Goal: Transaction & Acquisition: Purchase product/service

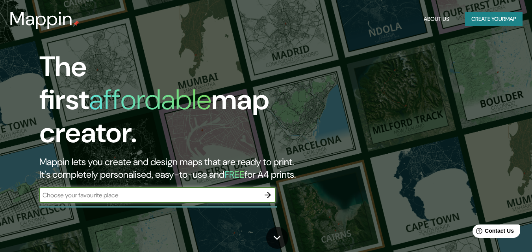
click at [196, 191] on input "text" at bounding box center [149, 195] width 220 height 9
type input "Maicao"
click at [267, 191] on icon "button" at bounding box center [267, 195] width 9 height 9
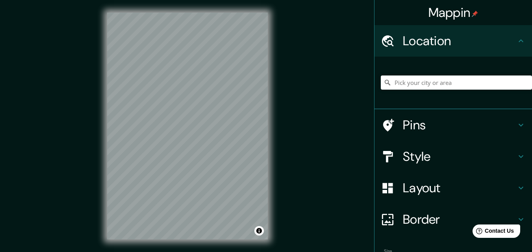
click at [461, 35] on h4 "Location" at bounding box center [459, 41] width 113 height 16
click at [420, 82] on input "Pick your city or area" at bounding box center [456, 83] width 151 height 14
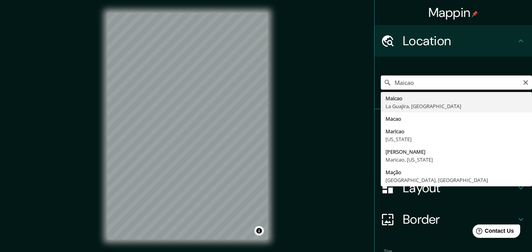
type input "Maicao, [GEOGRAPHIC_DATA], [GEOGRAPHIC_DATA]"
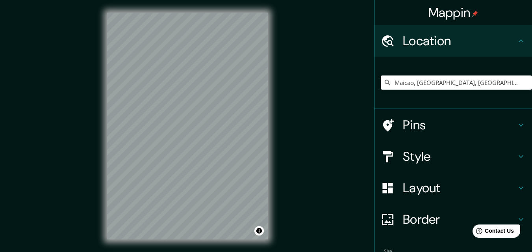
click at [413, 170] on div "Style" at bounding box center [452, 156] width 157 height 31
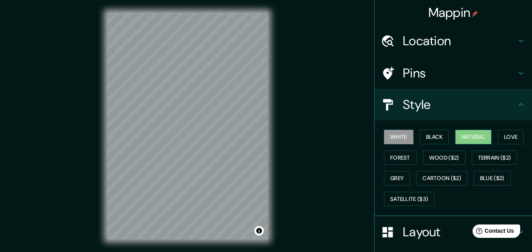
click at [471, 137] on button "Natural" at bounding box center [473, 137] width 36 height 15
click at [502, 134] on button "Love" at bounding box center [511, 137] width 26 height 15
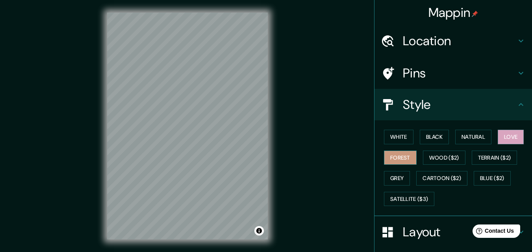
click at [388, 156] on button "Forest" at bounding box center [400, 158] width 33 height 15
click at [435, 157] on button "Wood ($2)" at bounding box center [444, 158] width 43 height 15
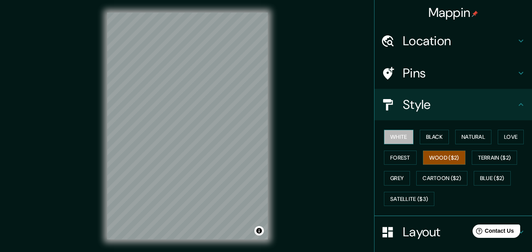
click at [394, 141] on button "White" at bounding box center [399, 137] width 30 height 15
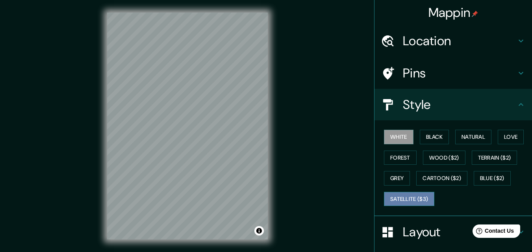
click at [411, 200] on button "Satellite ($3)" at bounding box center [409, 199] width 50 height 15
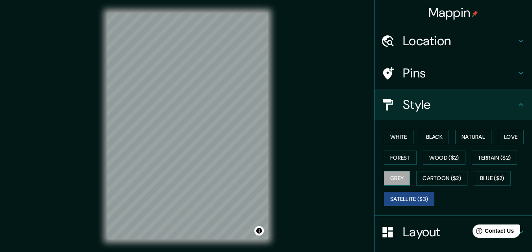
click at [398, 173] on button "Grey" at bounding box center [397, 178] width 26 height 15
click at [399, 139] on button "White" at bounding box center [399, 137] width 30 height 15
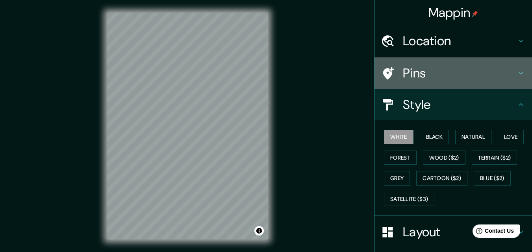
click at [409, 72] on h4 "Pins" at bounding box center [459, 73] width 113 height 16
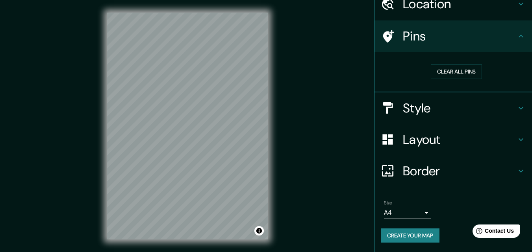
scroll to position [37, 0]
click at [420, 212] on body "Mappin Location [GEOGRAPHIC_DATA], [GEOGRAPHIC_DATA], [GEOGRAPHIC_DATA] Pins Cl…" at bounding box center [266, 126] width 532 height 252
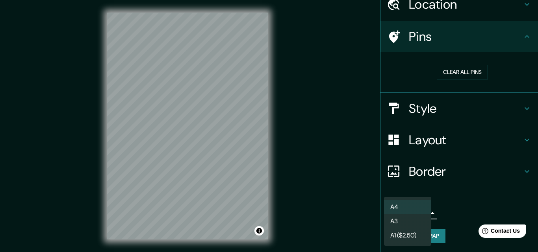
click at [446, 211] on div at bounding box center [269, 126] width 538 height 252
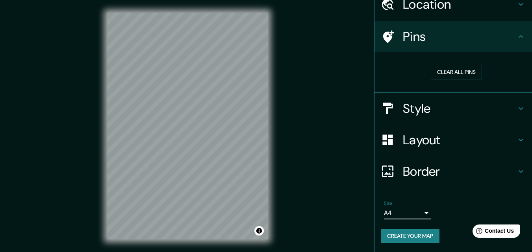
click at [448, 135] on h4 "Layout" at bounding box center [459, 140] width 113 height 16
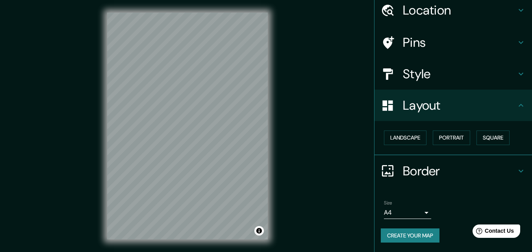
scroll to position [31, 0]
click at [418, 133] on button "Landscape" at bounding box center [405, 138] width 43 height 15
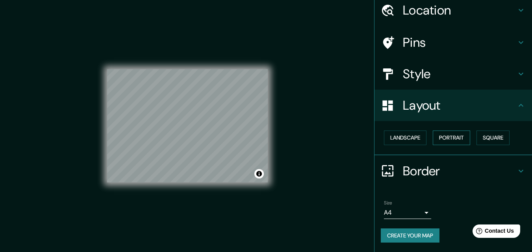
click at [440, 139] on button "Portrait" at bounding box center [451, 138] width 37 height 15
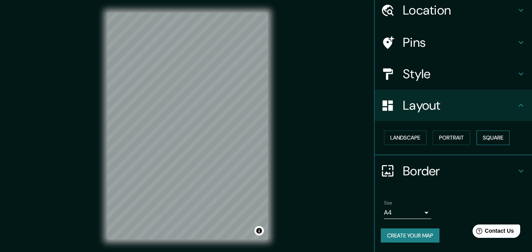
click at [479, 136] on button "Square" at bounding box center [492, 138] width 33 height 15
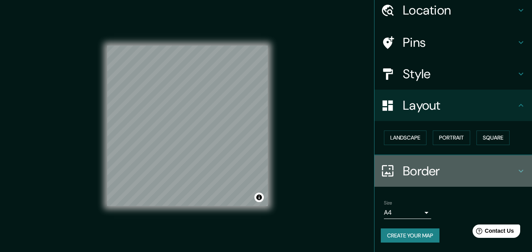
click at [441, 171] on h4 "Border" at bounding box center [459, 171] width 113 height 16
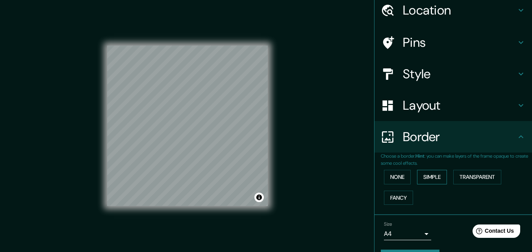
click at [422, 179] on button "Simple" at bounding box center [432, 177] width 30 height 15
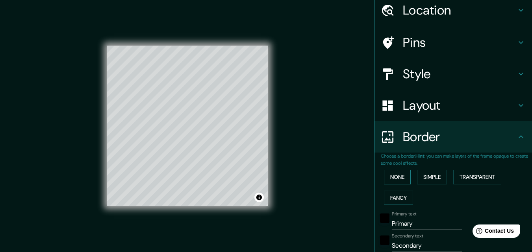
click at [404, 178] on button "None" at bounding box center [397, 177] width 27 height 15
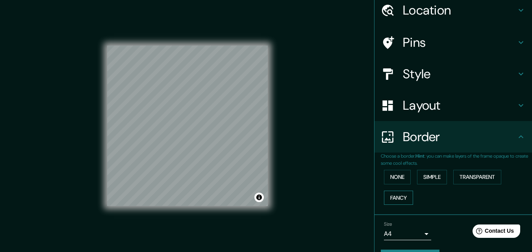
click at [397, 205] on div "None Simple Transparent Fancy" at bounding box center [456, 187] width 151 height 41
click at [398, 198] on button "Fancy" at bounding box center [398, 198] width 29 height 15
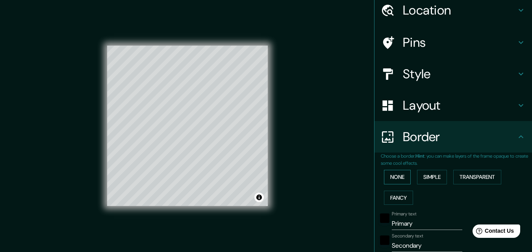
click at [396, 178] on button "None" at bounding box center [397, 177] width 27 height 15
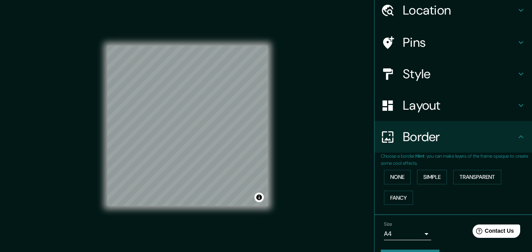
scroll to position [52, 0]
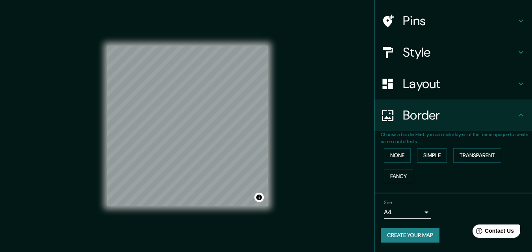
click at [408, 239] on button "Create your map" at bounding box center [410, 235] width 59 height 15
click at [406, 233] on button "Create your map" at bounding box center [410, 235] width 59 height 15
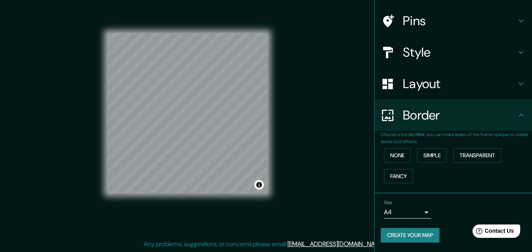
scroll to position [0, 0]
